Goal: Find specific page/section: Find specific page/section

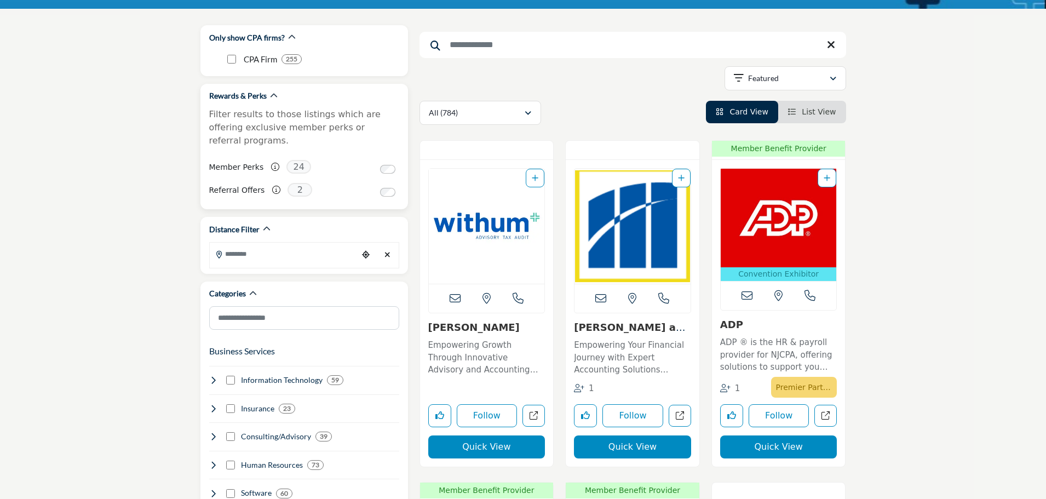
scroll to position [164, 0]
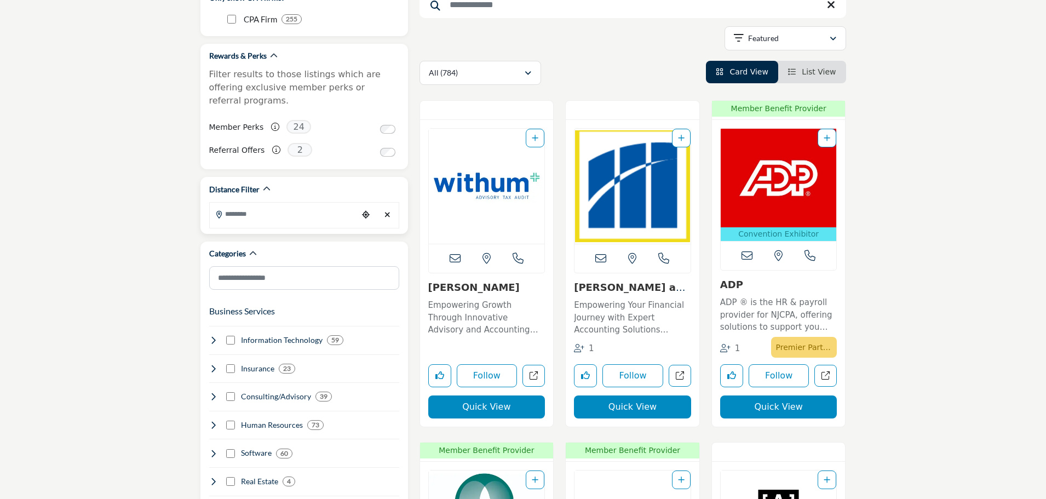
click at [251, 203] on input "Search Location" at bounding box center [284, 213] width 148 height 21
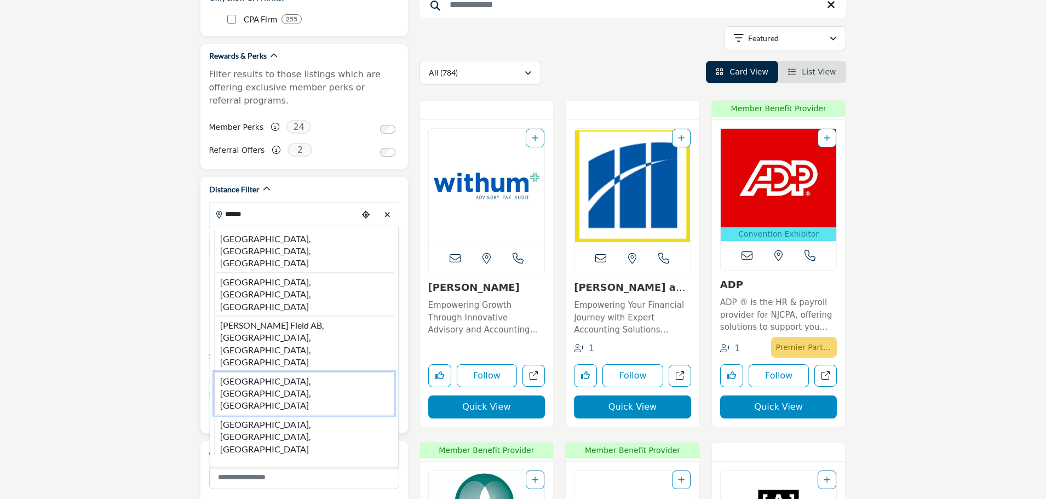
click at [272, 372] on li "[GEOGRAPHIC_DATA], [GEOGRAPHIC_DATA], [GEOGRAPHIC_DATA]" at bounding box center [304, 393] width 180 height 43
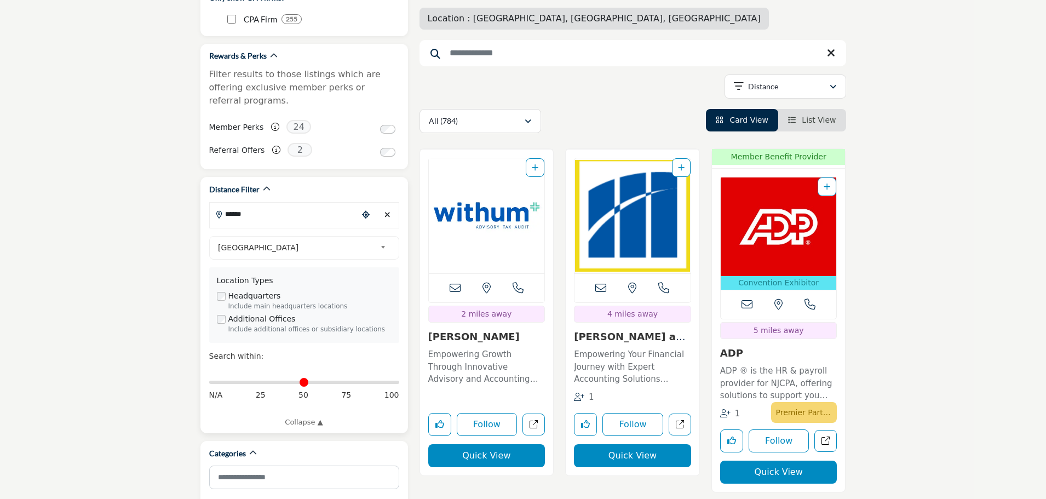
type input "**********"
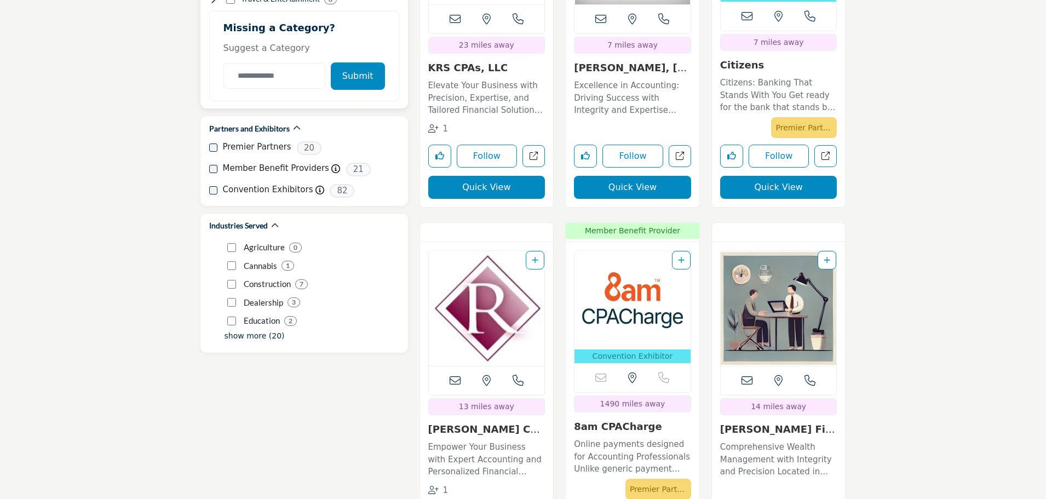
scroll to position [1534, 0]
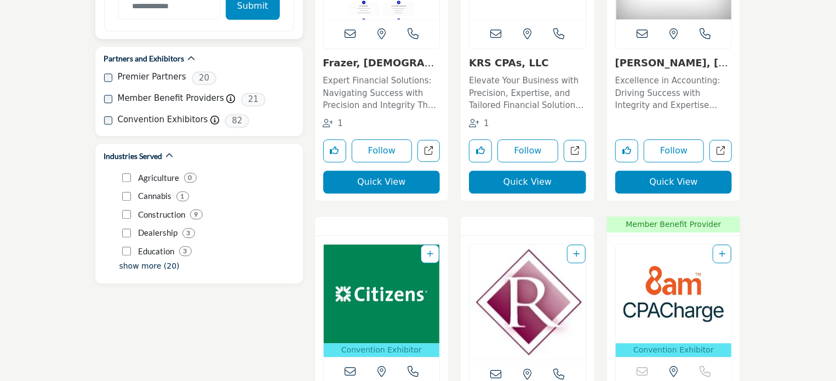
scroll to position [1369, 0]
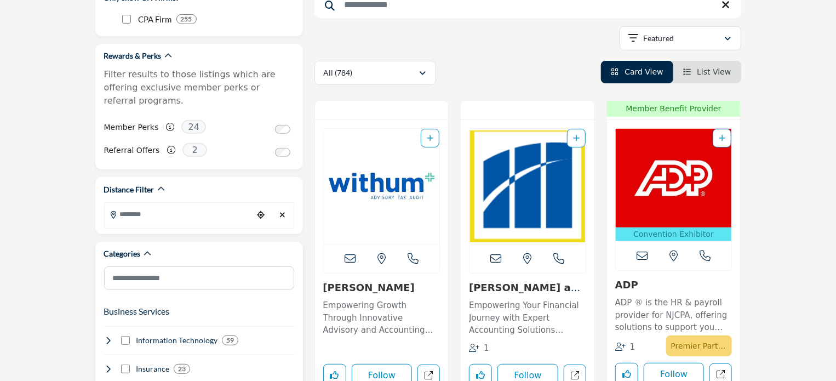
scroll to position [274, 0]
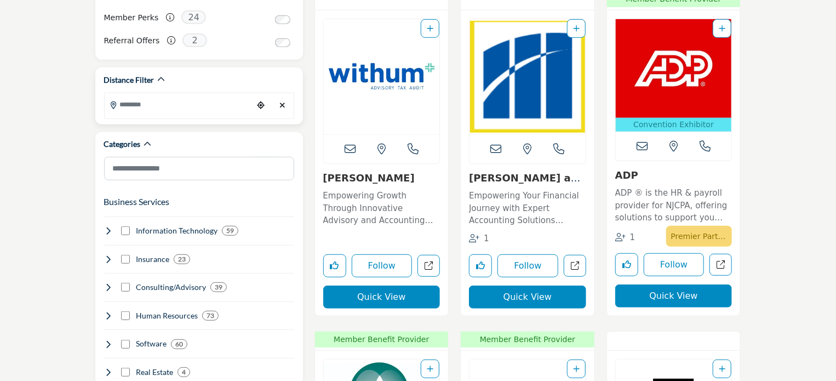
click at [160, 94] on input "Search Location" at bounding box center [179, 104] width 148 height 21
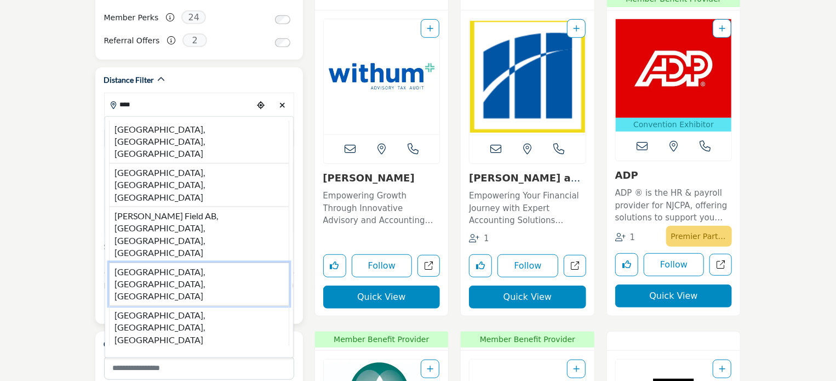
click at [160, 262] on li "Morristown, NJ, USA" at bounding box center [199, 283] width 180 height 43
type input "**********"
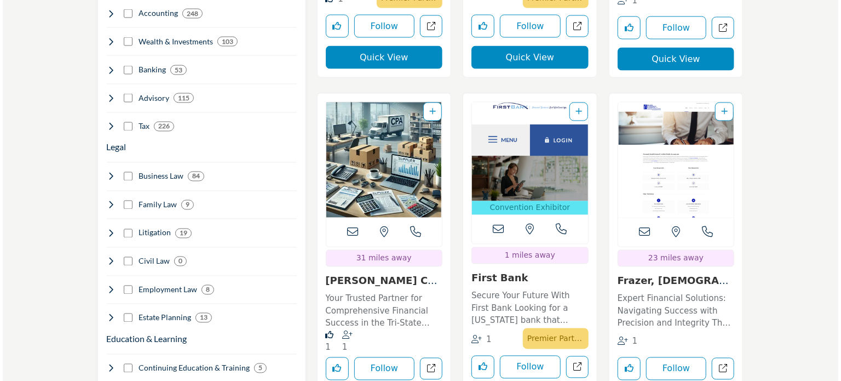
scroll to position [1041, 0]
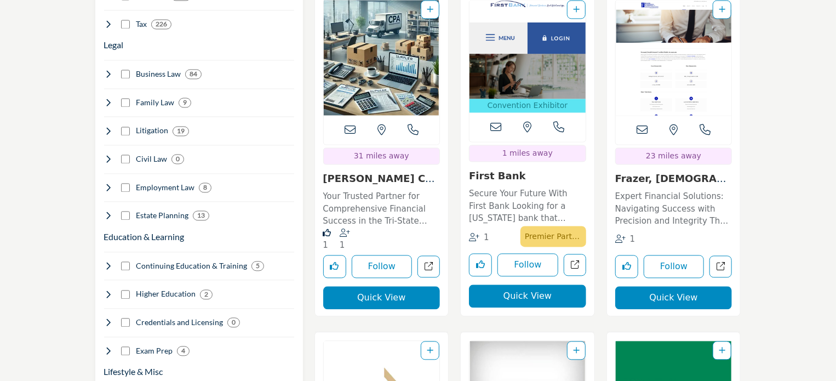
click at [381, 302] on button "Quick View" at bounding box center [381, 297] width 117 height 23
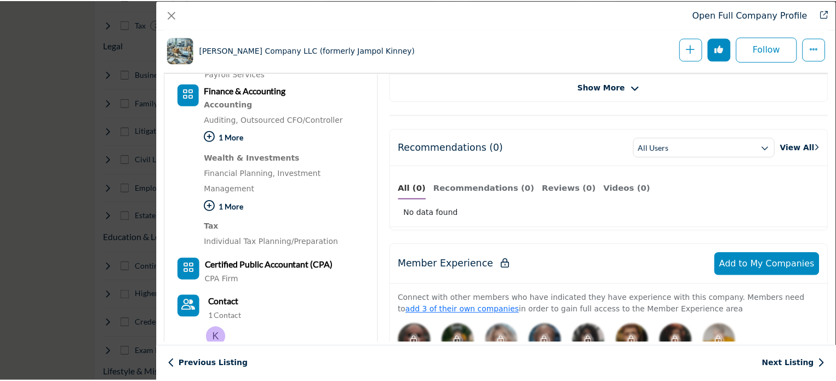
scroll to position [110, 0]
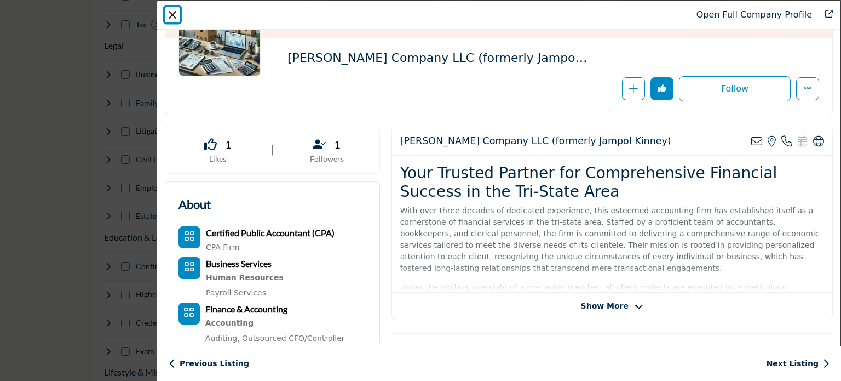
click at [168, 10] on button "Close" at bounding box center [172, 14] width 15 height 15
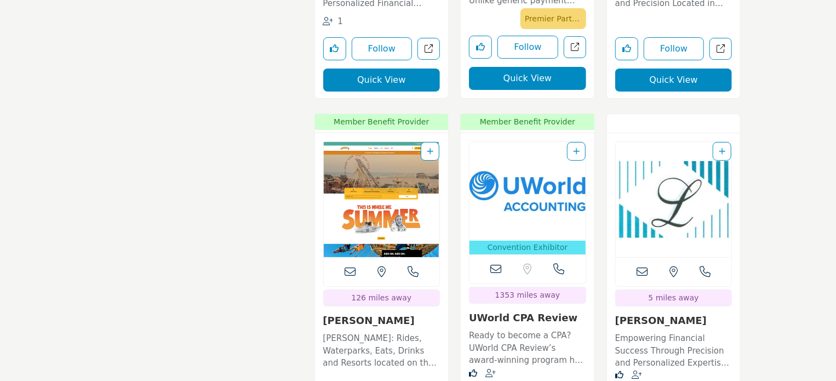
scroll to position [2027, 0]
